Goal: Book appointment/travel/reservation

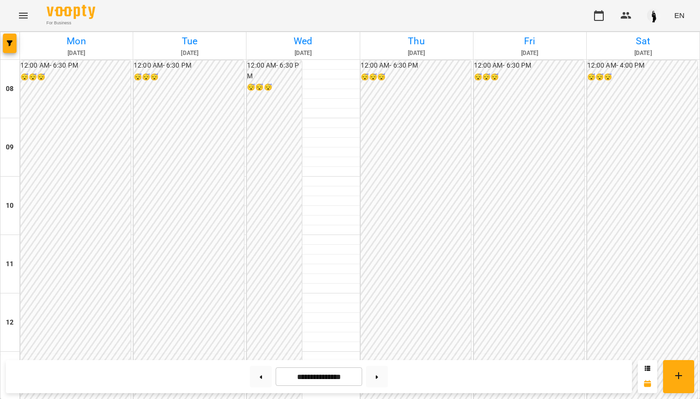
scroll to position [463, 0]
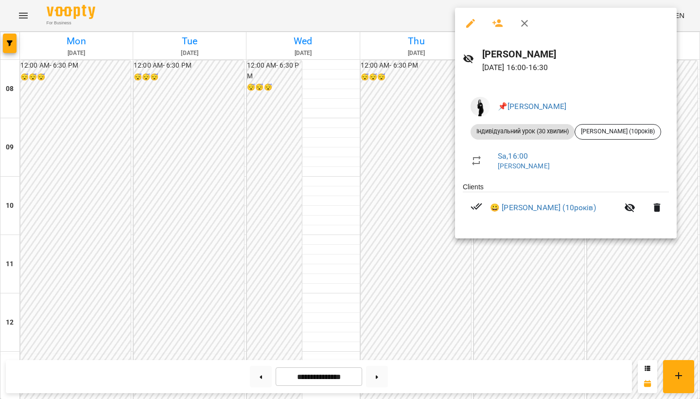
click at [627, 263] on div at bounding box center [350, 199] width 700 height 399
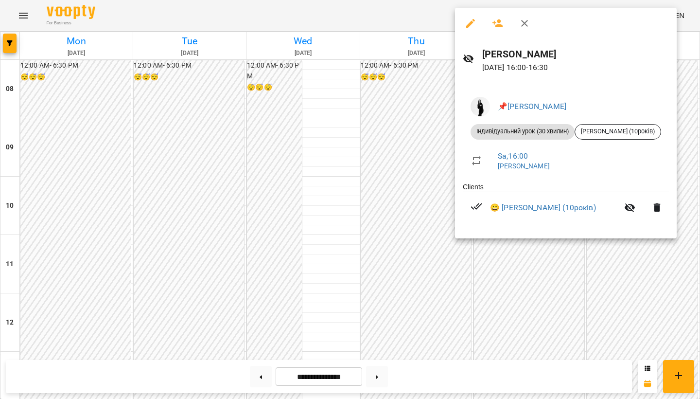
click at [631, 247] on div at bounding box center [350, 199] width 700 height 399
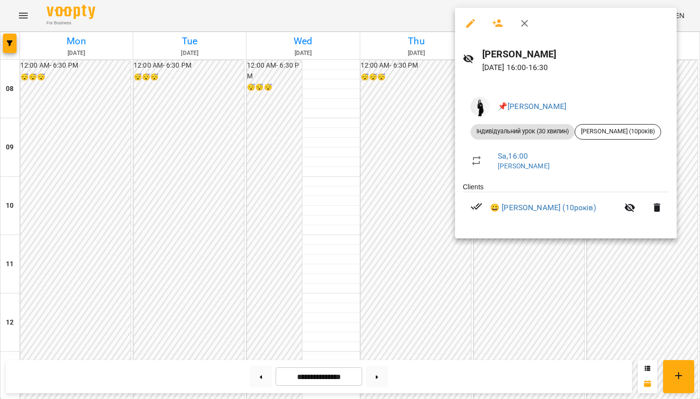
click at [623, 269] on div at bounding box center [350, 199] width 700 height 399
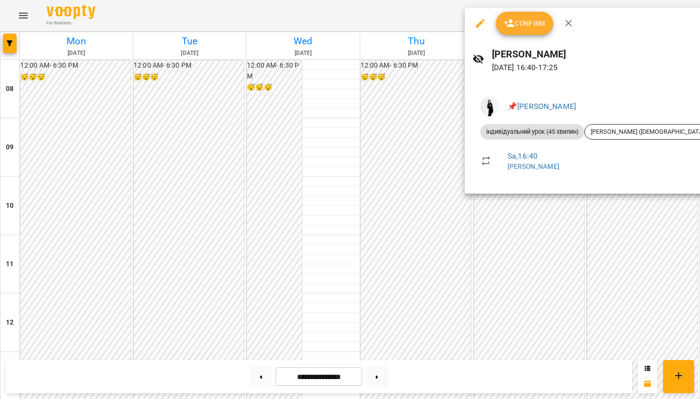
click at [625, 213] on div at bounding box center [350, 199] width 700 height 399
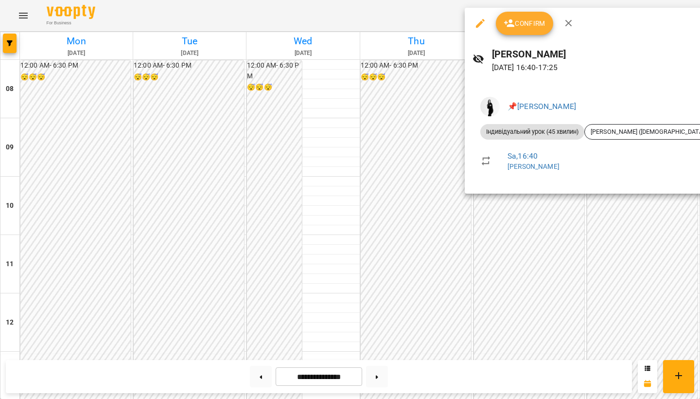
click at [613, 210] on div at bounding box center [350, 199] width 700 height 399
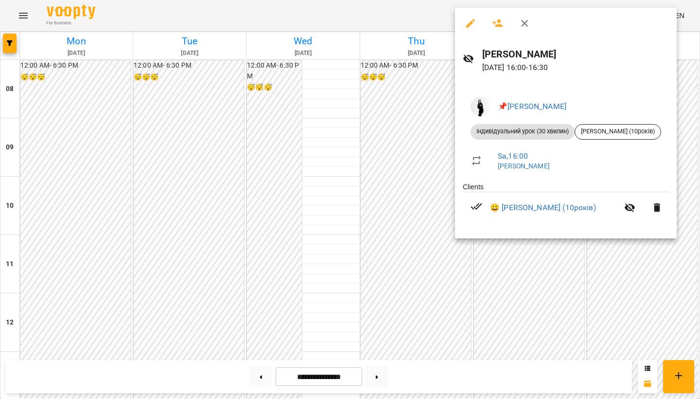
click at [433, 117] on div at bounding box center [350, 199] width 700 height 399
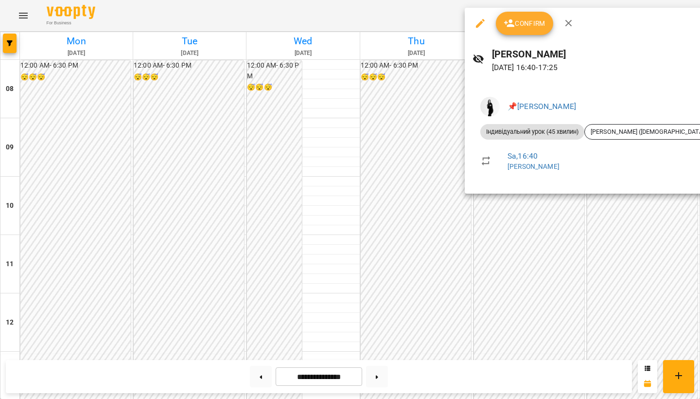
click at [611, 218] on div at bounding box center [350, 199] width 700 height 399
